Goal: Navigation & Orientation: Find specific page/section

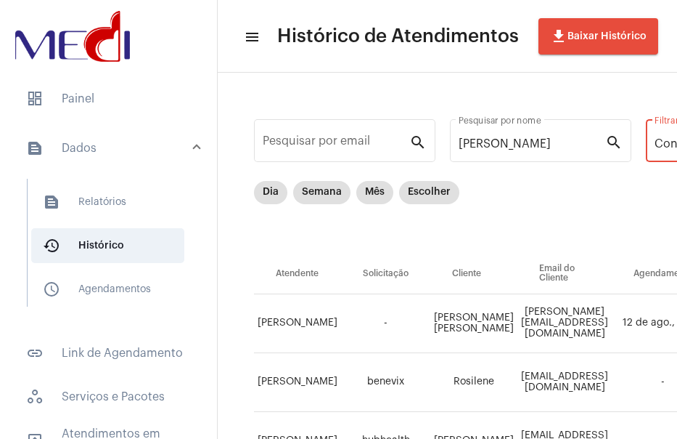
scroll to position [223, 217]
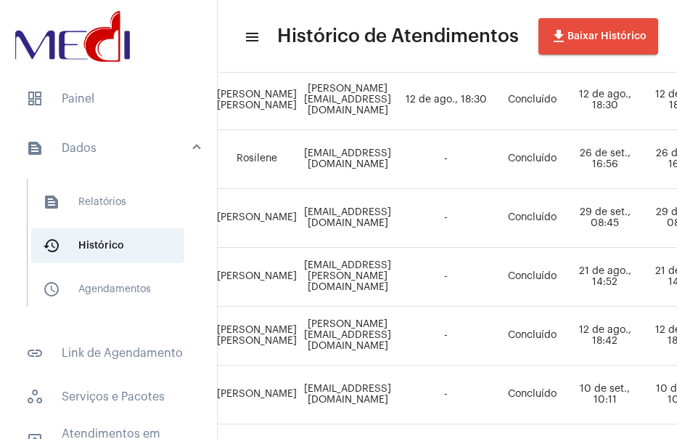
click at [81, 150] on mat-panel-title "text_snippet_outlined Dados" at bounding box center [110, 147] width 168 height 17
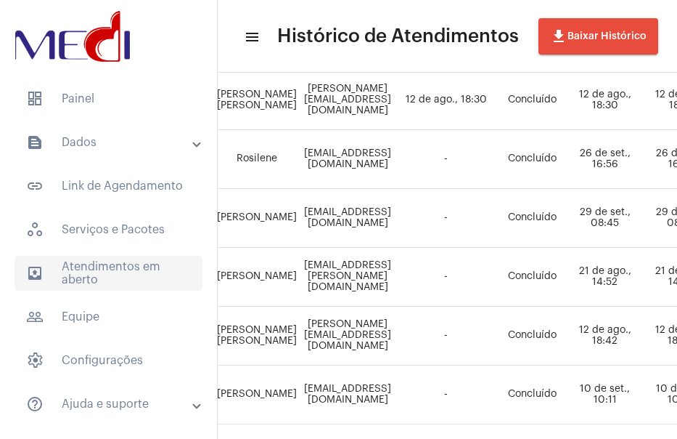
click at [95, 288] on span "outbox_outline Atendimentos em aberto" at bounding box center [109, 273] width 188 height 35
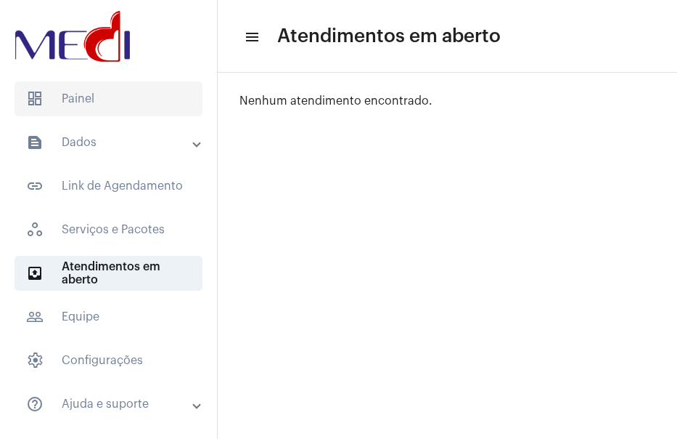
click at [107, 108] on span "dashboard Painel" at bounding box center [109, 98] width 188 height 35
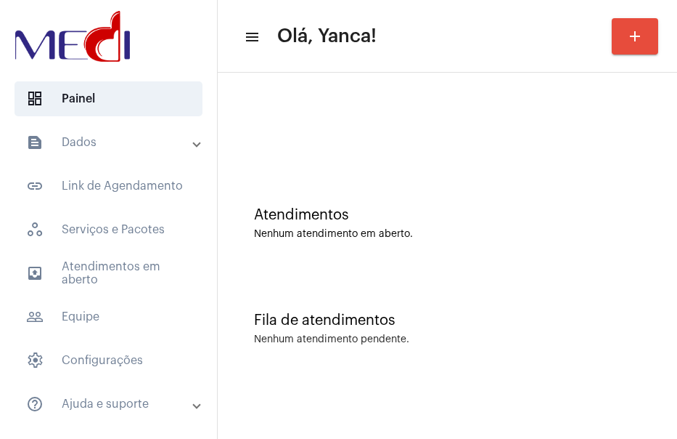
click at [121, 295] on mat-accordion "text_snippet_outlined Dados text_snippet_outlined Relatórios history_outlined H…" at bounding box center [108, 273] width 217 height 296
click at [121, 272] on span "outbox_outline Atendimentos em aberto" at bounding box center [109, 273] width 188 height 35
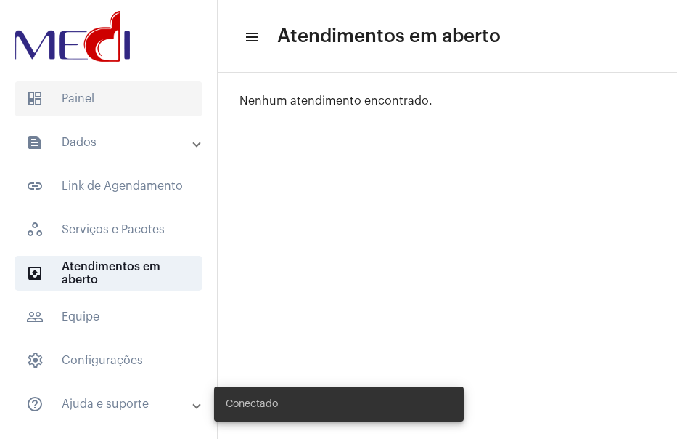
click at [98, 104] on span "dashboard Painel" at bounding box center [109, 98] width 188 height 35
